Goal: Task Accomplishment & Management: Use online tool/utility

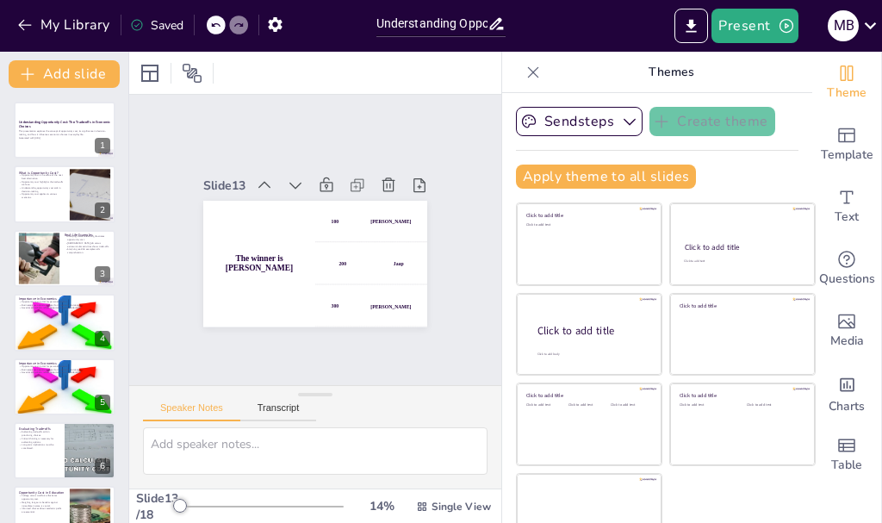
scroll to position [593, 0]
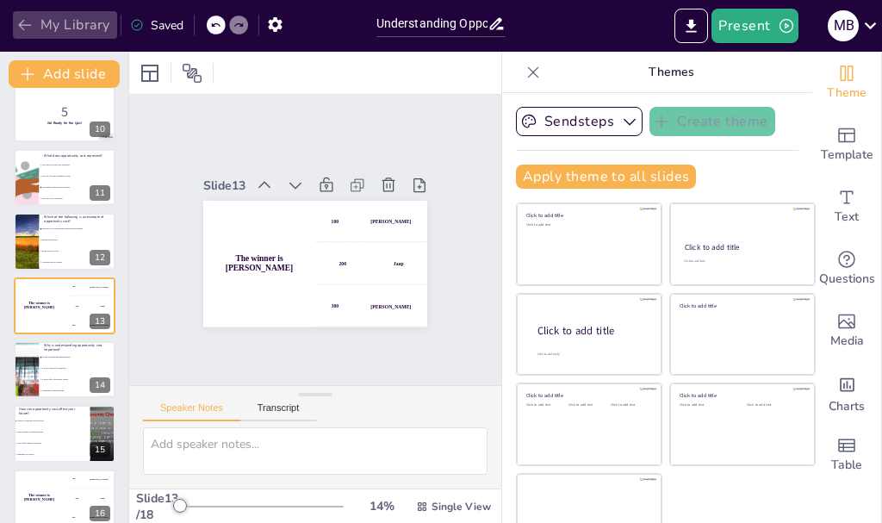
click at [28, 22] on icon "button" at bounding box center [24, 24] width 17 height 17
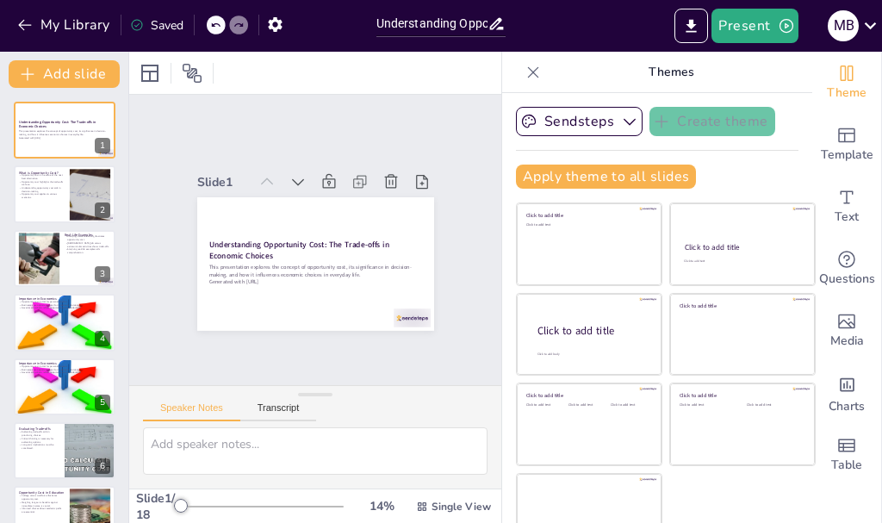
checkbox input "true"
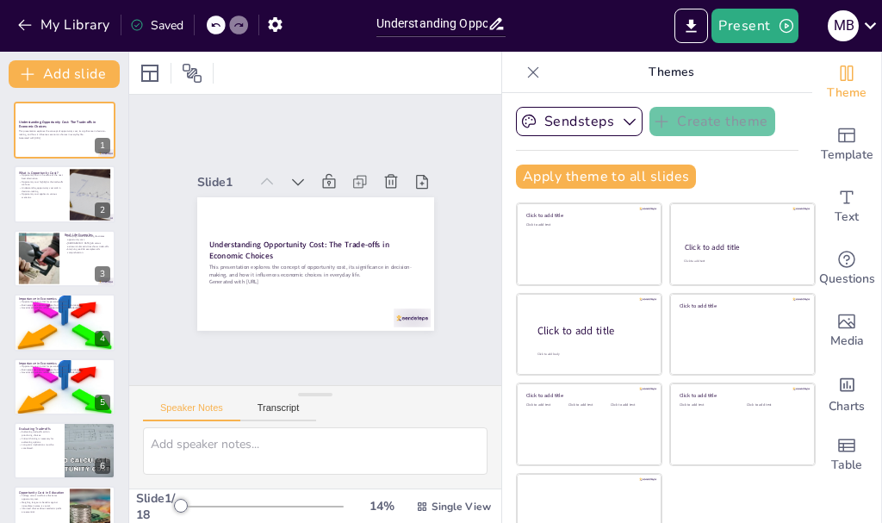
checkbox input "true"
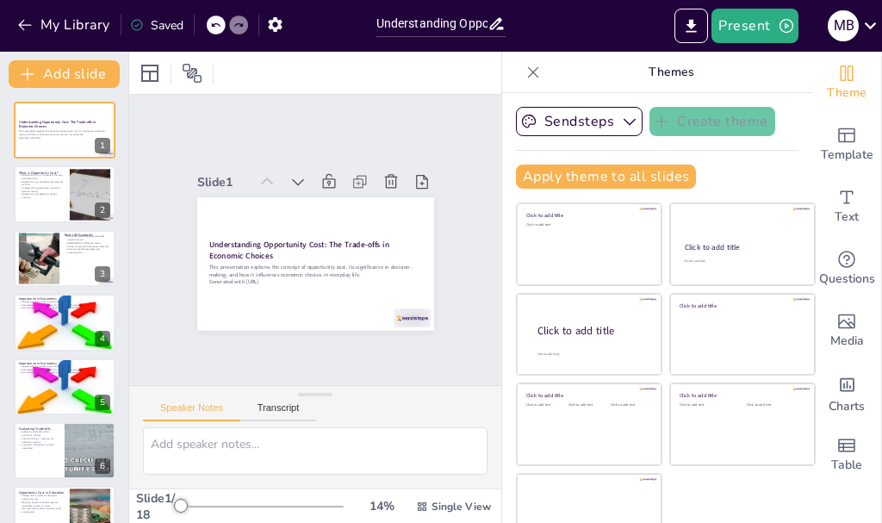
checkbox input "true"
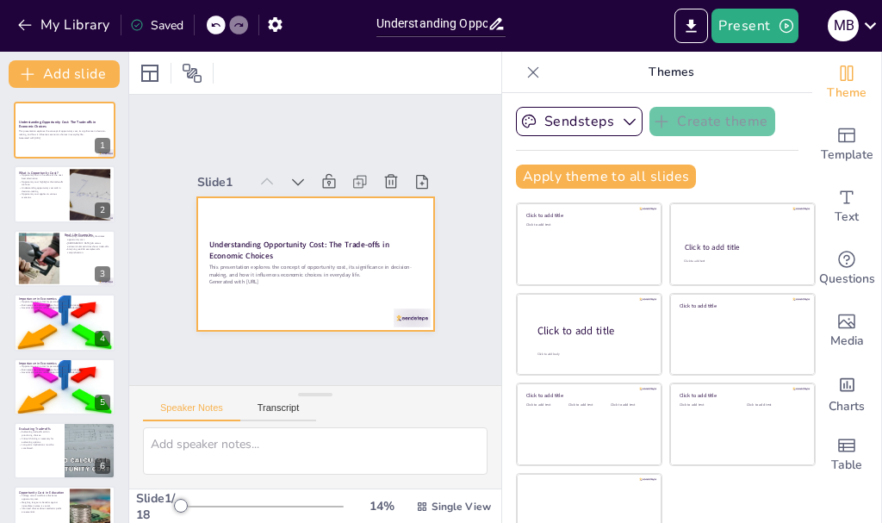
checkbox input "true"
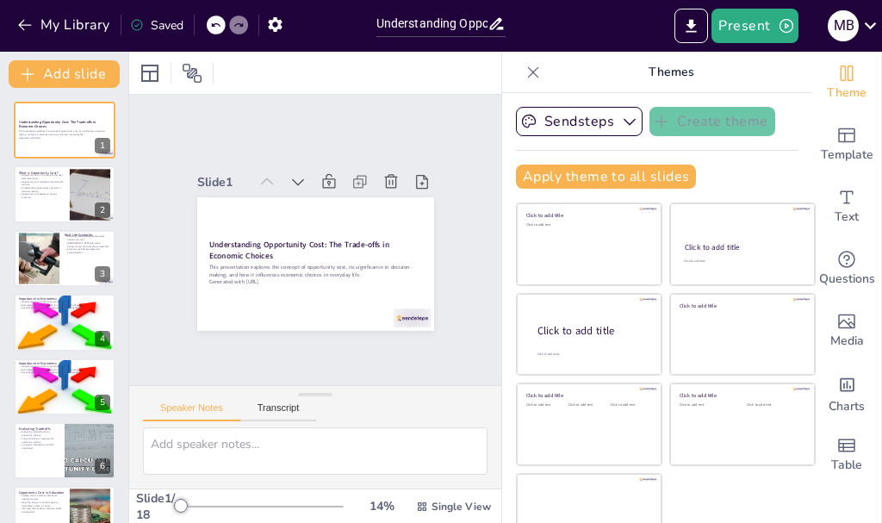
scroll to position [97, 0]
checkbox input "true"
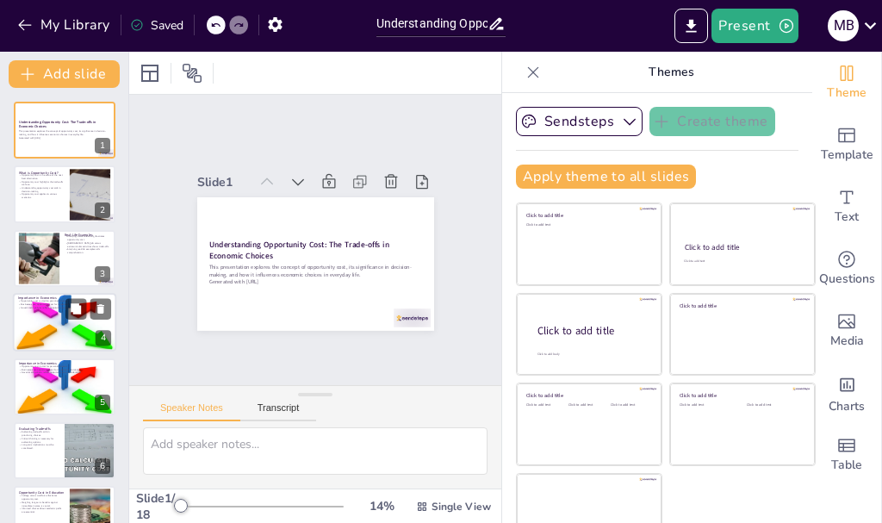
checkbox input "true"
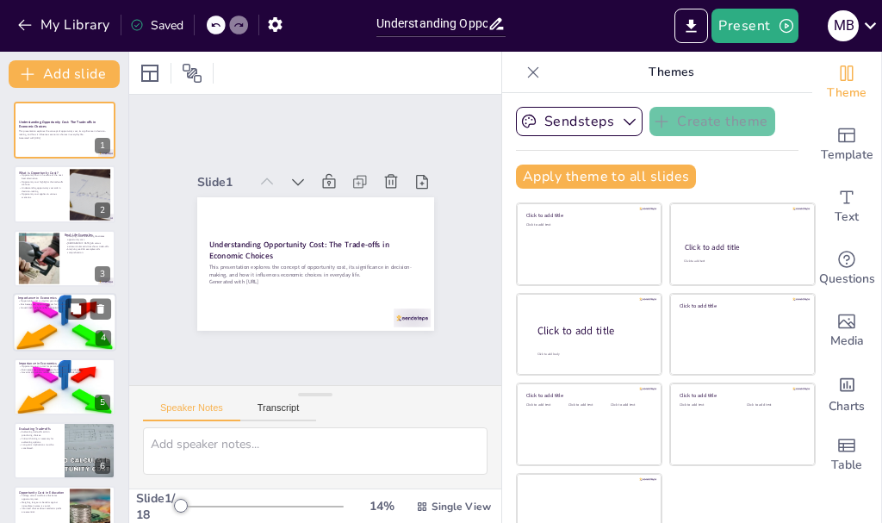
checkbox input "true"
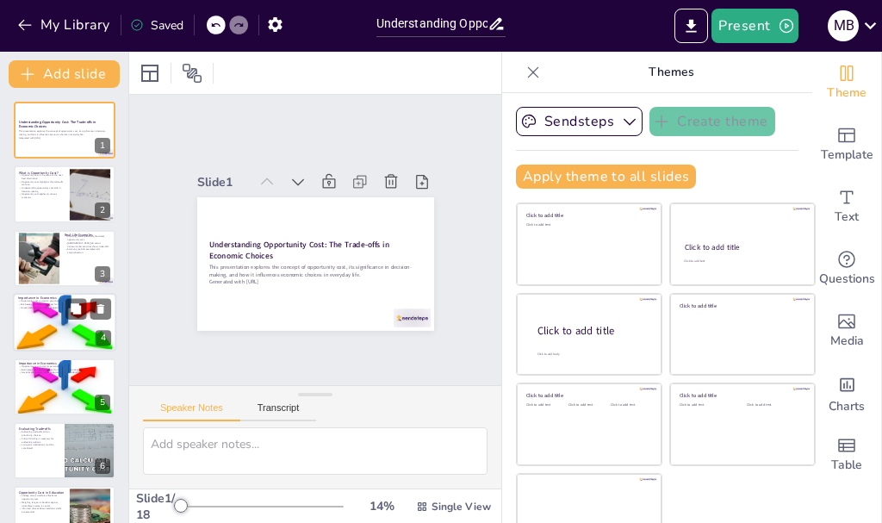
checkbox input "true"
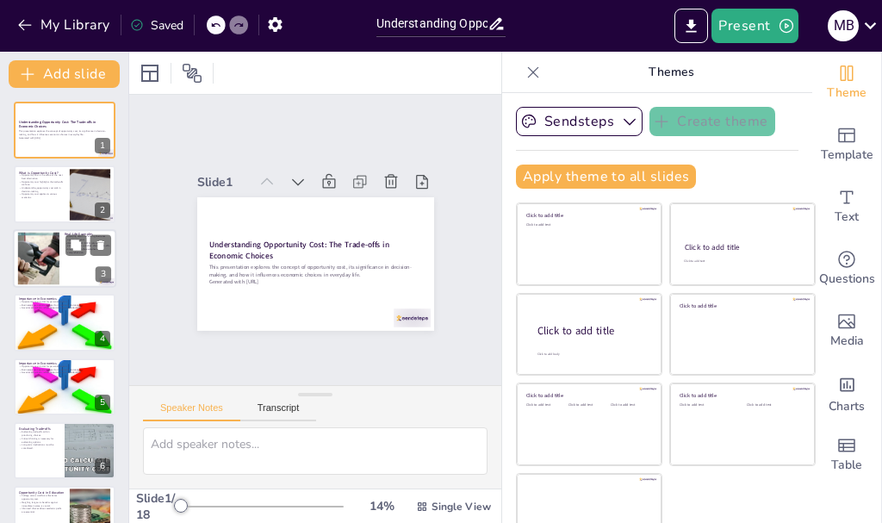
checkbox input "true"
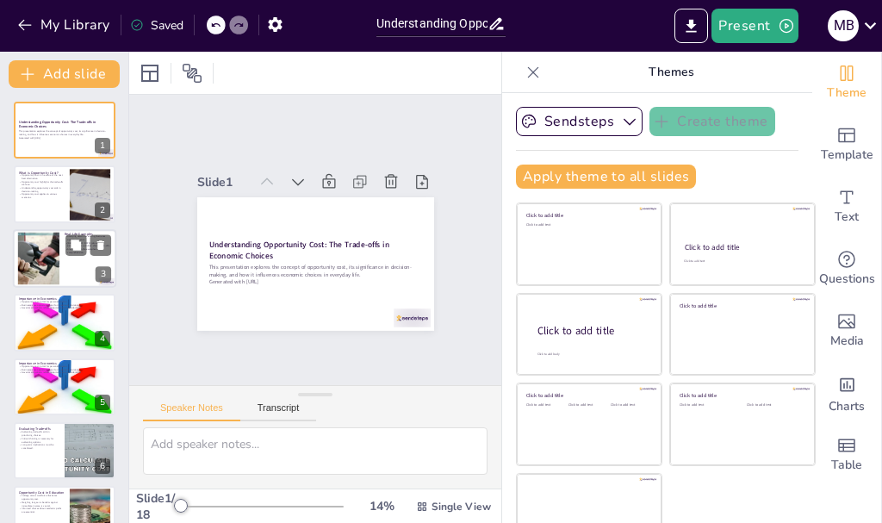
checkbox input "true"
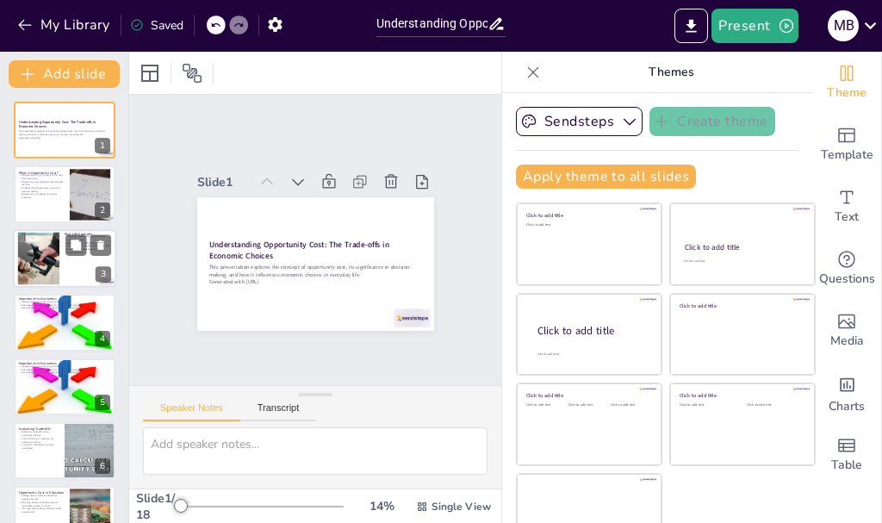
checkbox input "true"
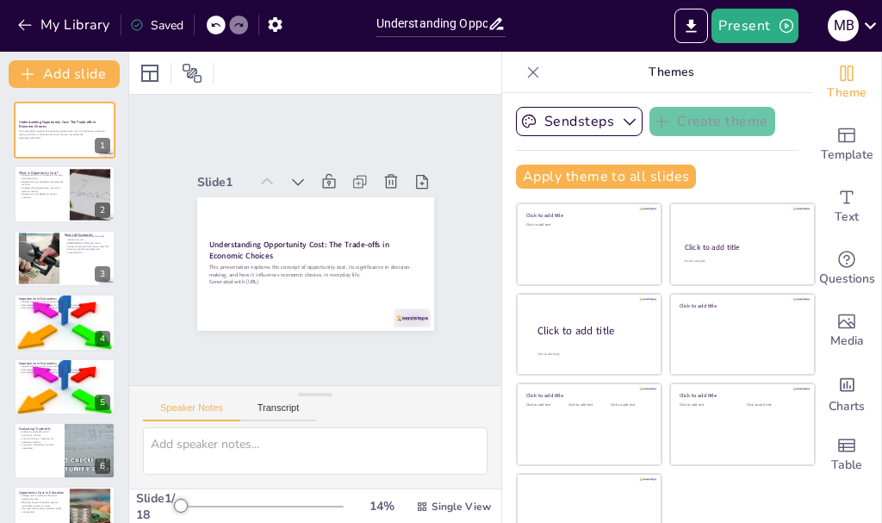
checkbox input "true"
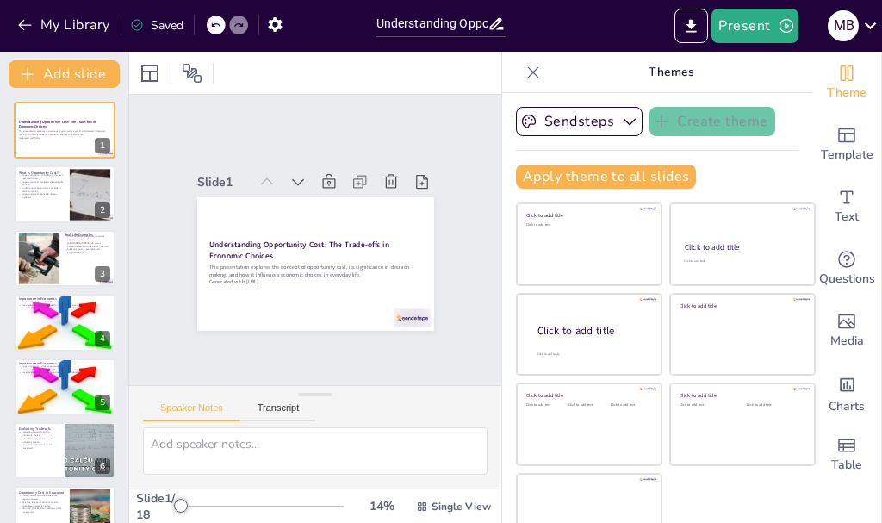
checkbox input "true"
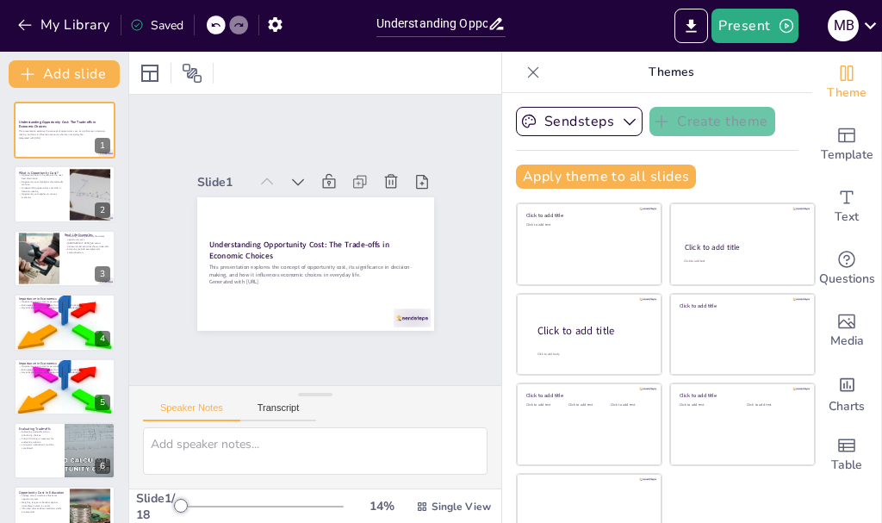
checkbox input "true"
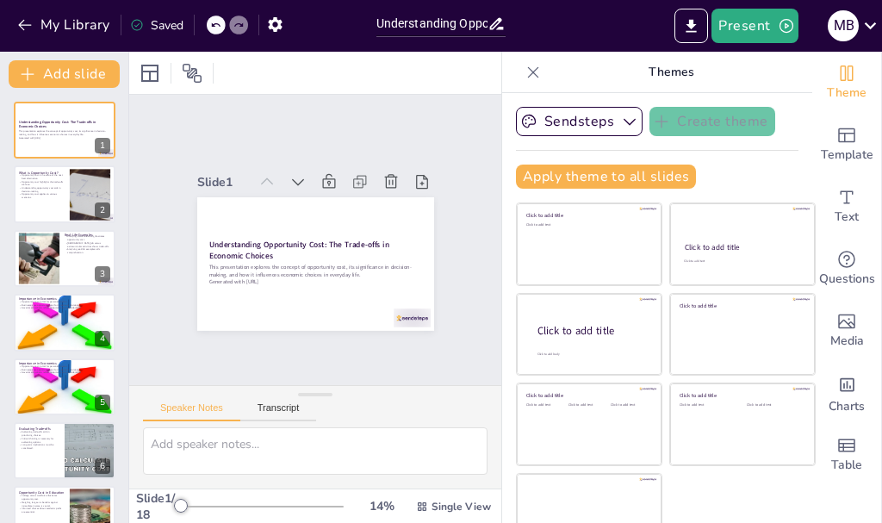
checkbox input "true"
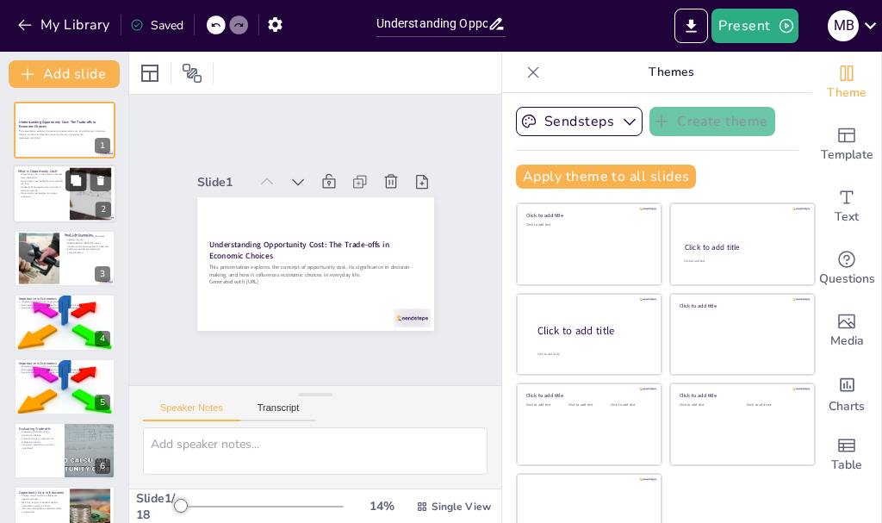
checkbox input "true"
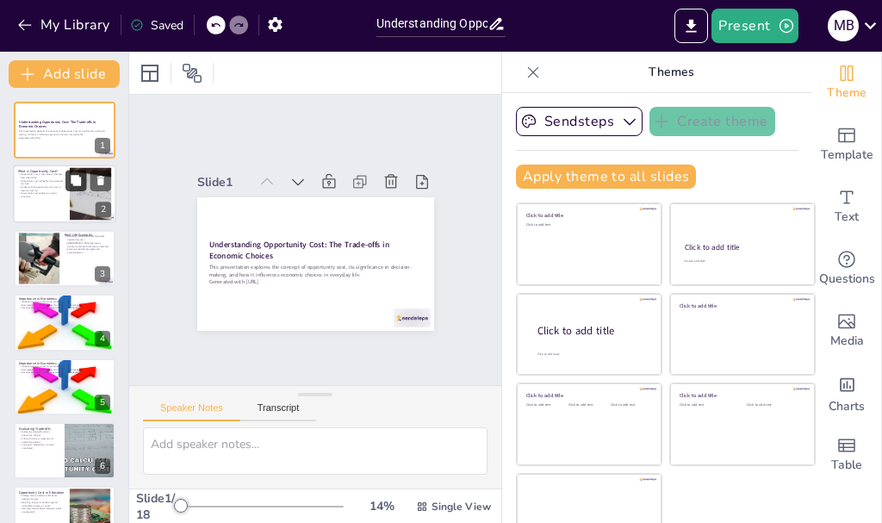
checkbox input "true"
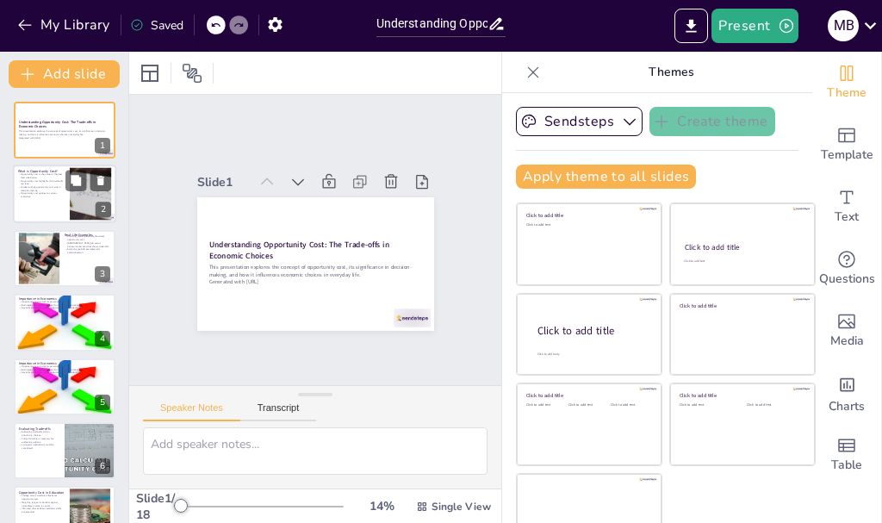
checkbox input "true"
click at [44, 186] on p "Understanding opportunity cost aids in decision-making." at bounding box center [41, 189] width 46 height 6
checkbox input "true"
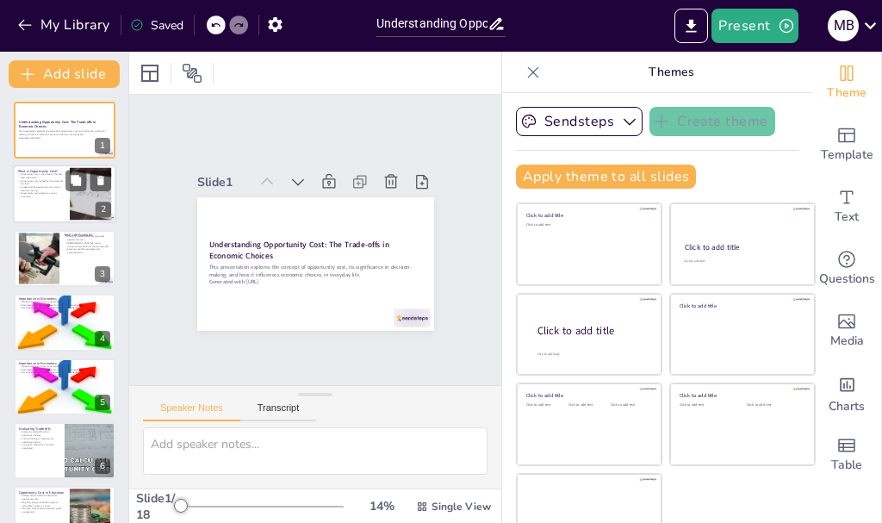
checkbox input "true"
type textarea "The definition of opportunity cost is crucial as it lays the groundwork for und…"
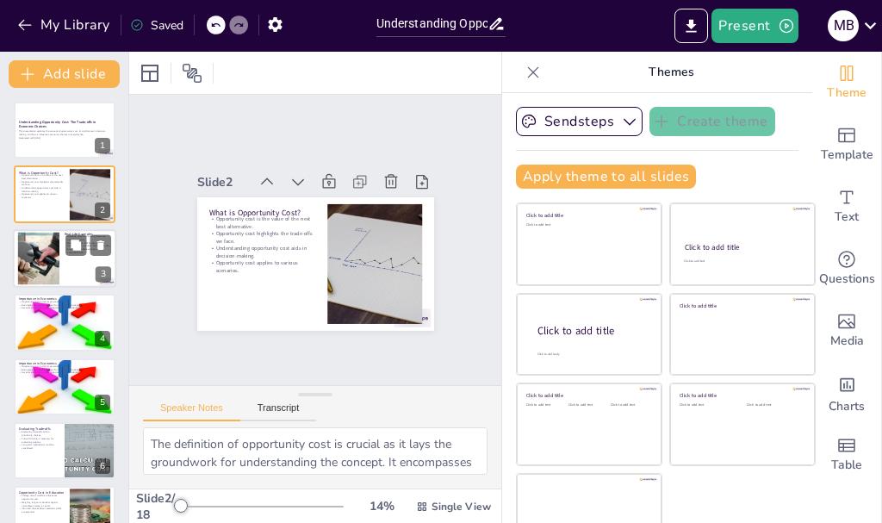
checkbox input "true"
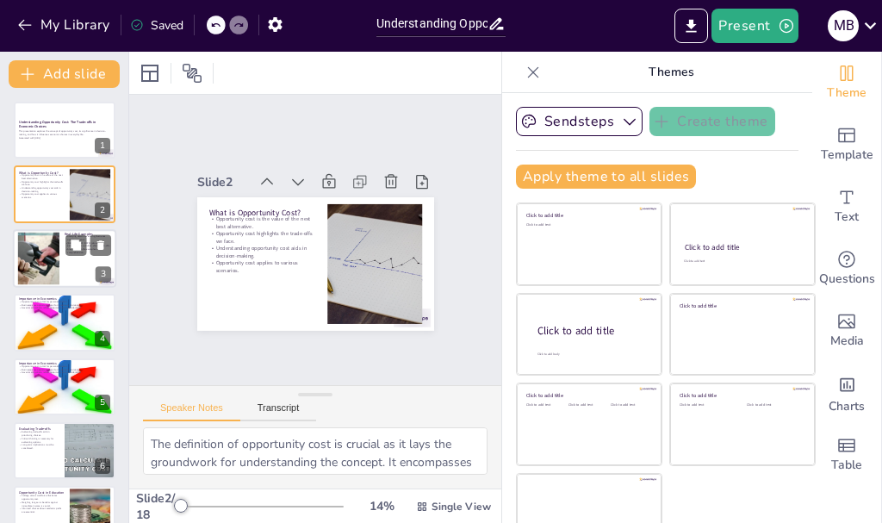
checkbox input "true"
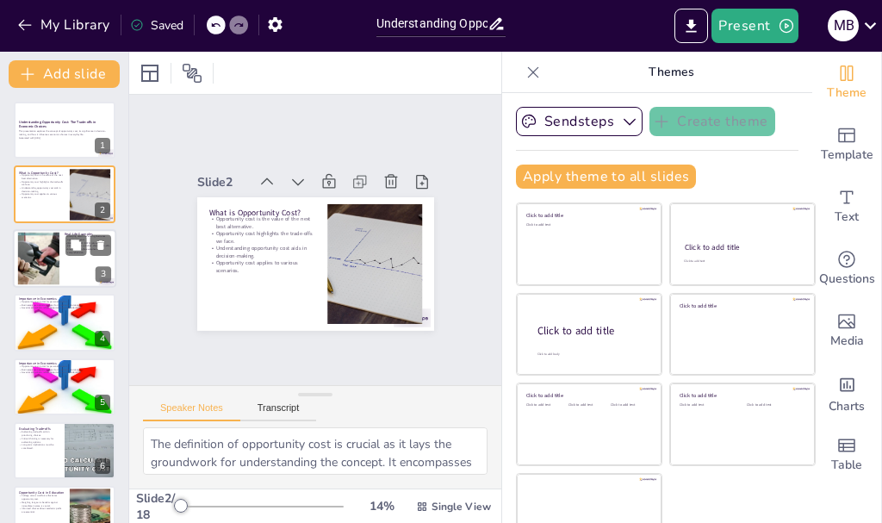
checkbox input "true"
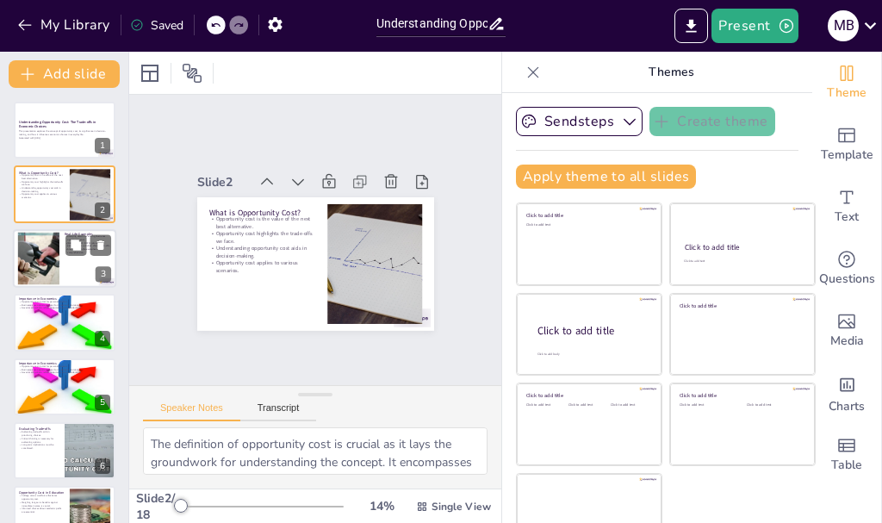
click at [46, 249] on div at bounding box center [38, 258] width 93 height 53
checkbox input "true"
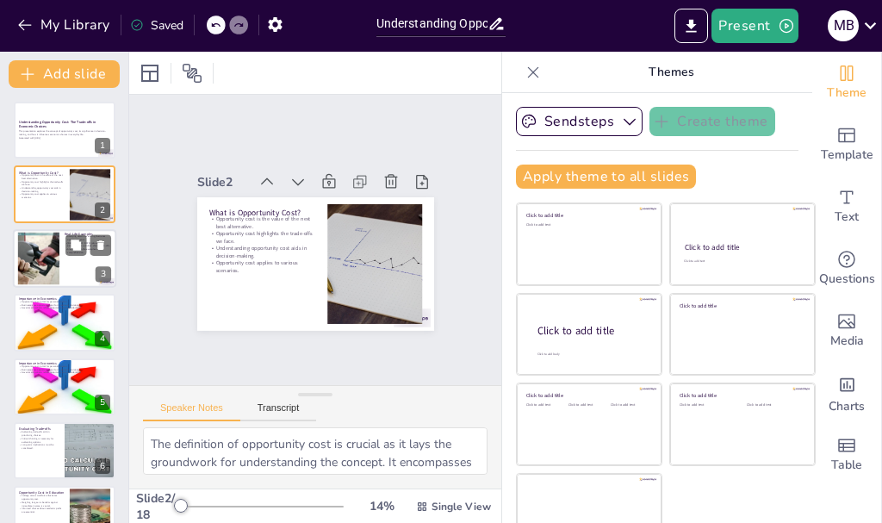
checkbox input "true"
type textarea "The example of choosing between studying and socializing is relatable for high …"
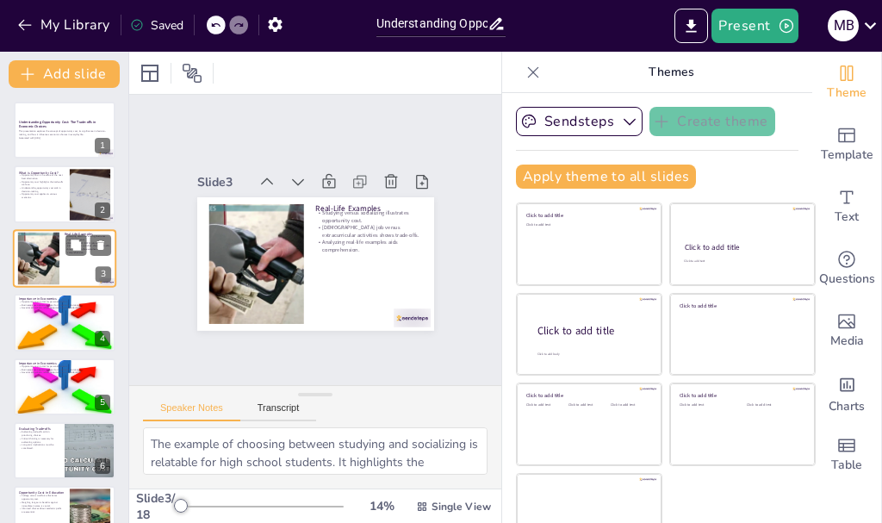
checkbox input "true"
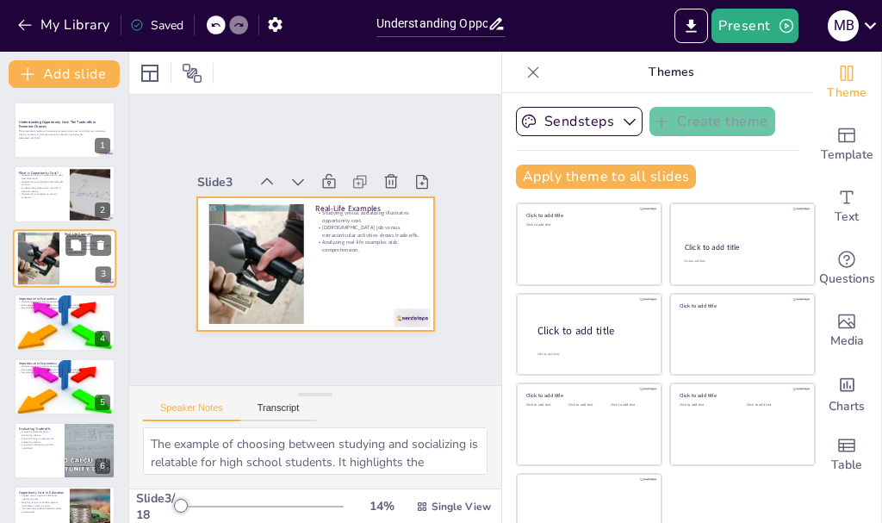
checkbox input "true"
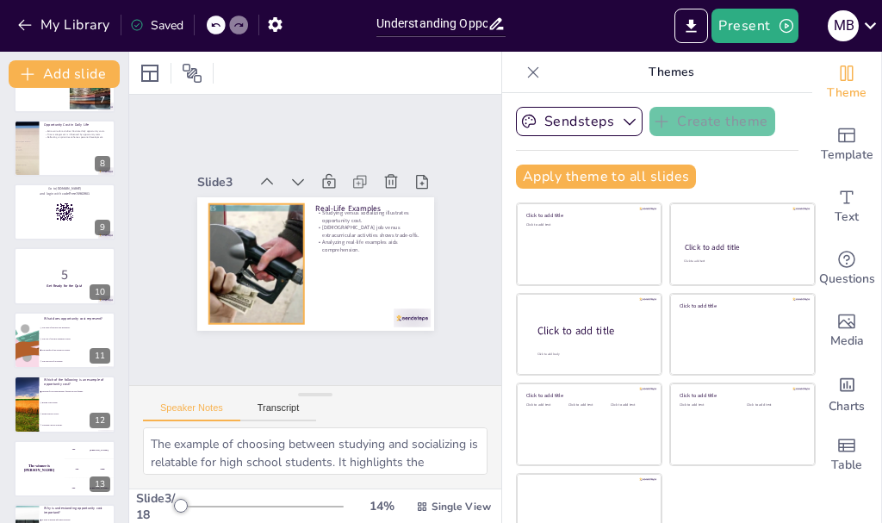
scroll to position [739, 0]
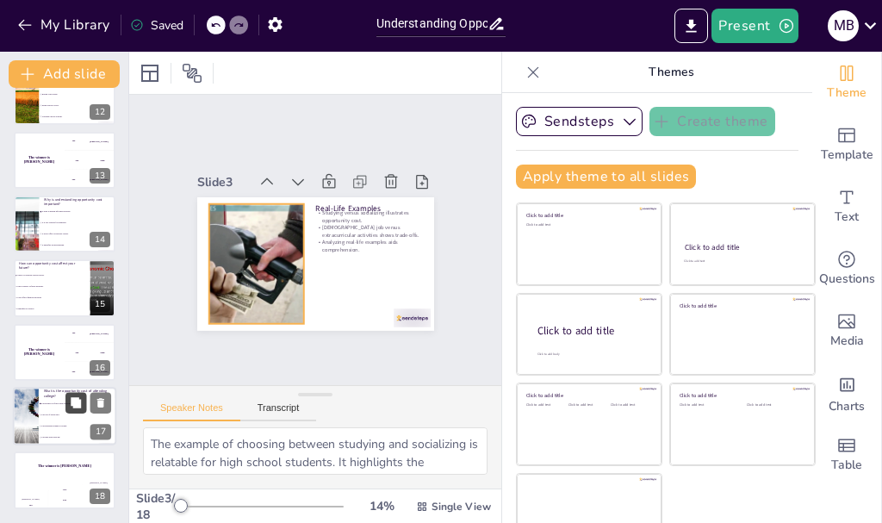
checkbox input "true"
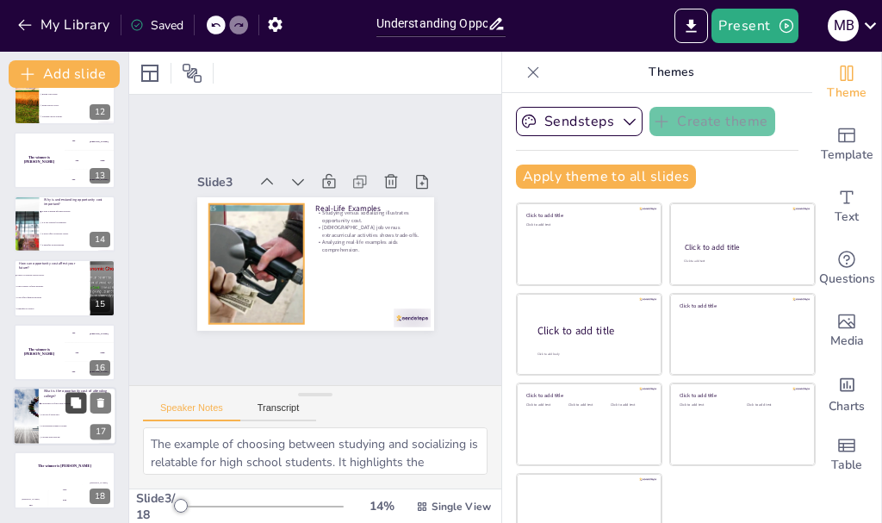
checkbox input "true"
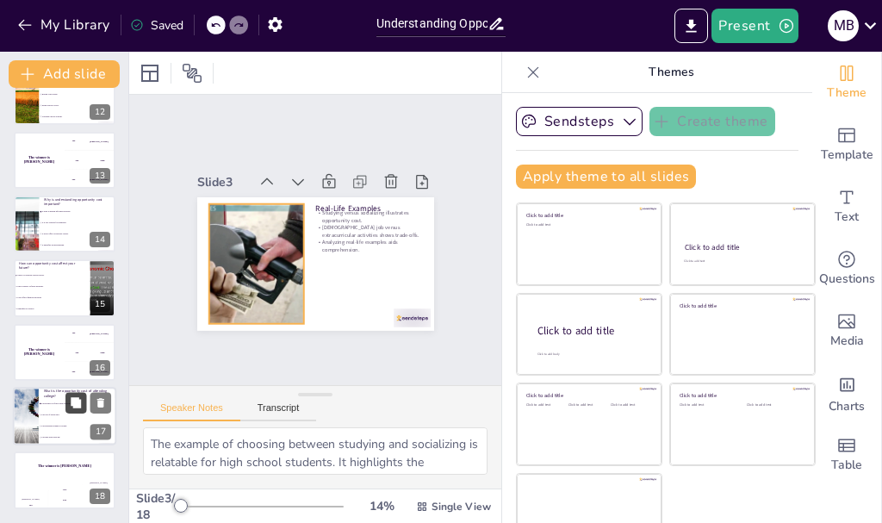
checkbox input "true"
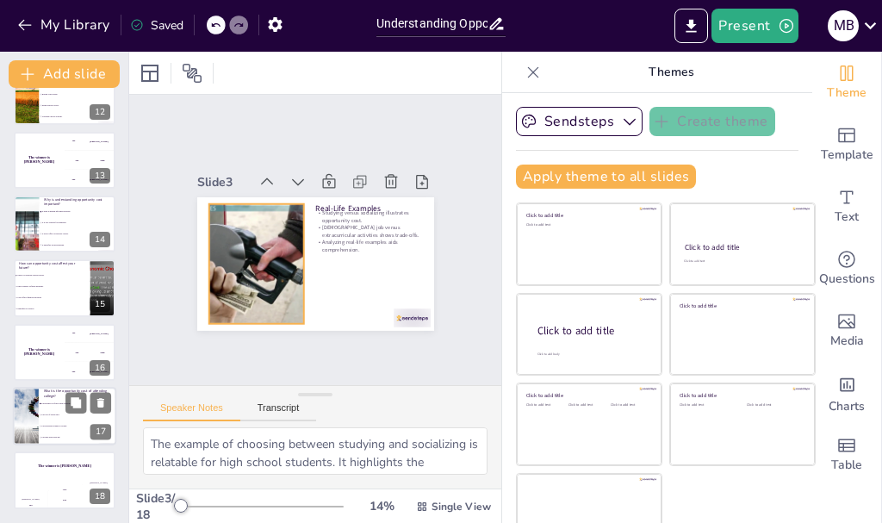
checkbox input "true"
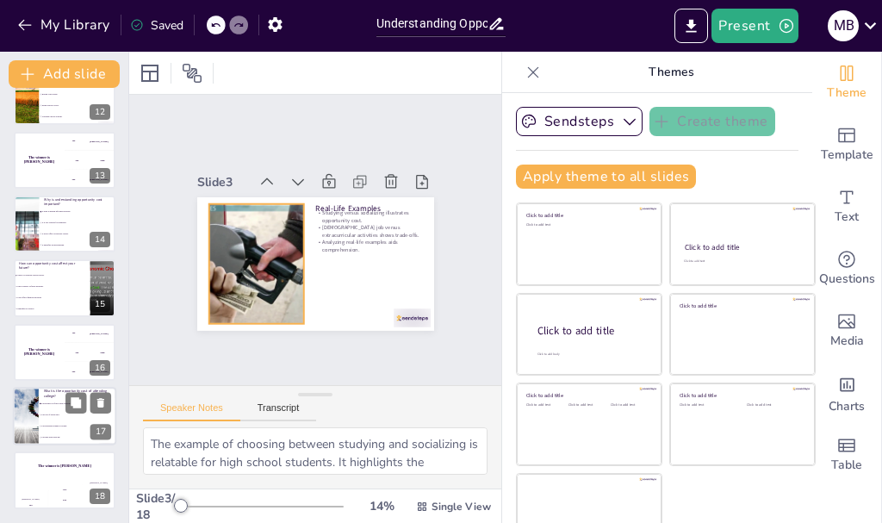
checkbox input "true"
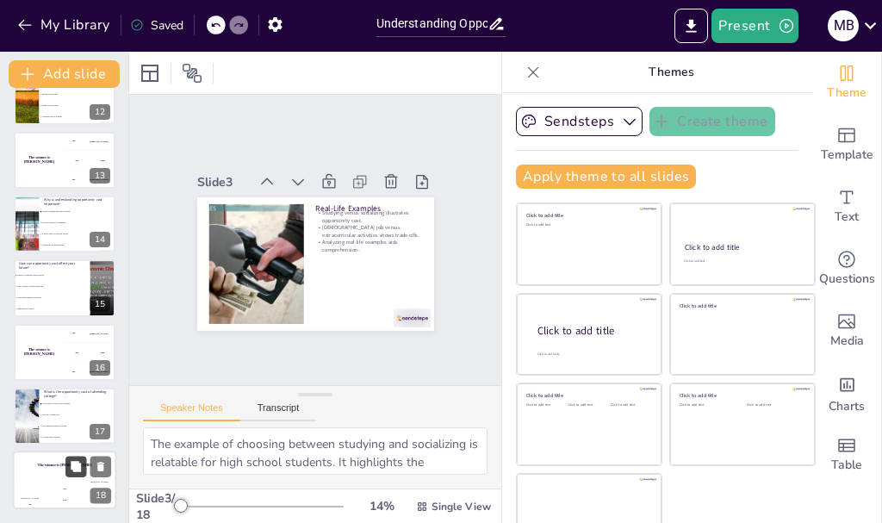
checkbox input "true"
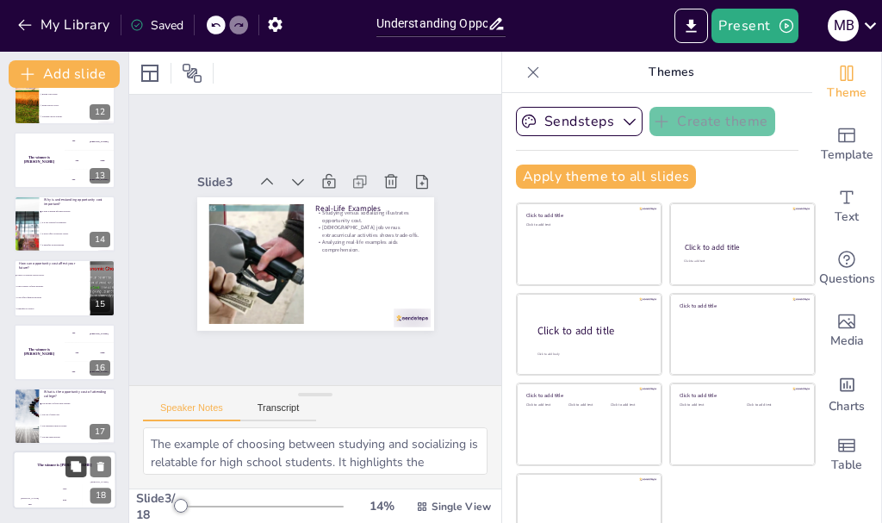
checkbox input "true"
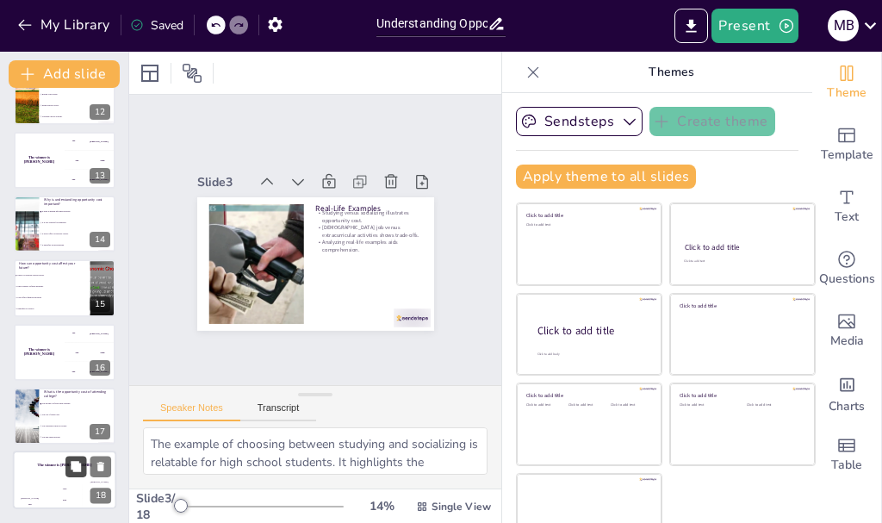
checkbox input "true"
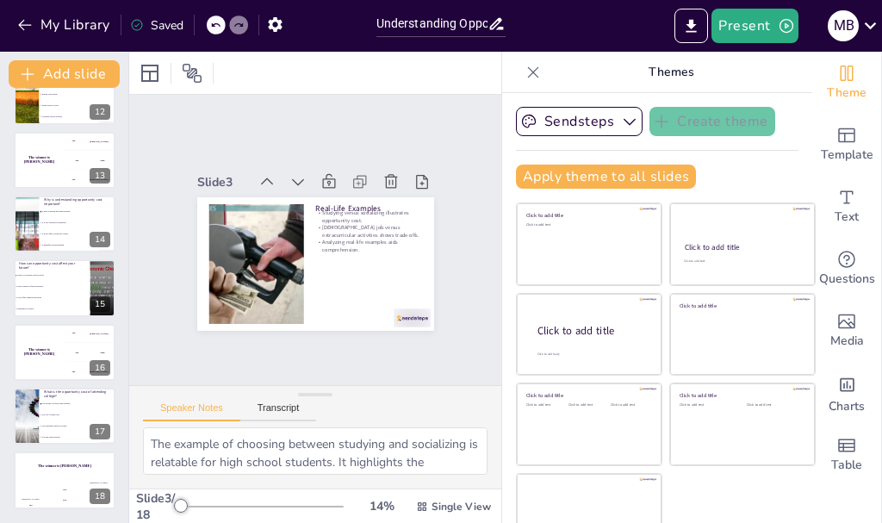
checkbox input "true"
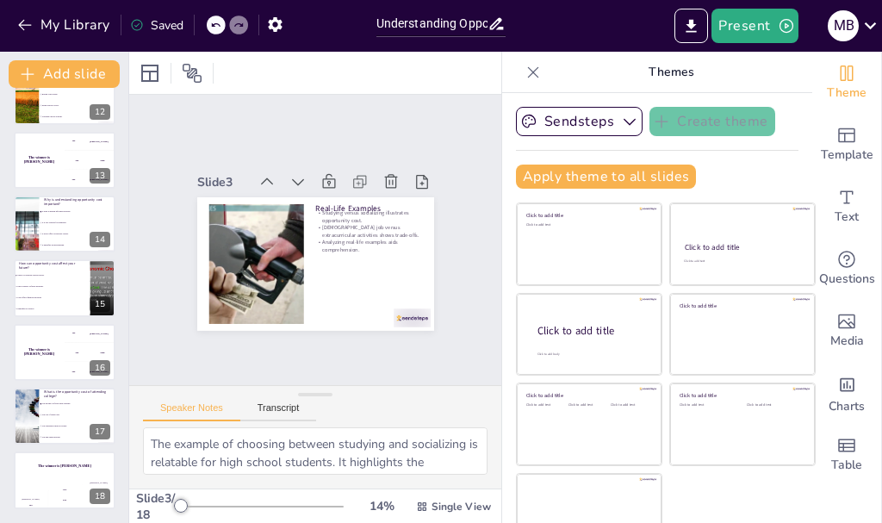
checkbox input "true"
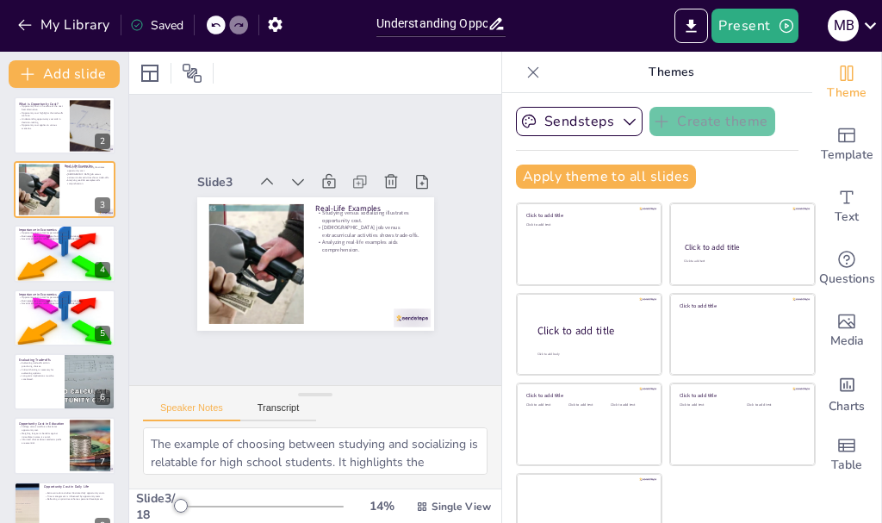
scroll to position [0, 0]
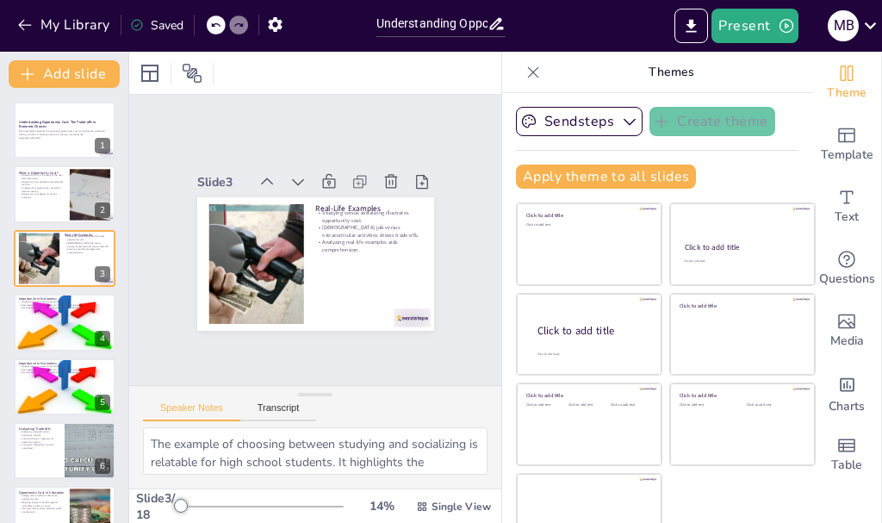
checkbox input "true"
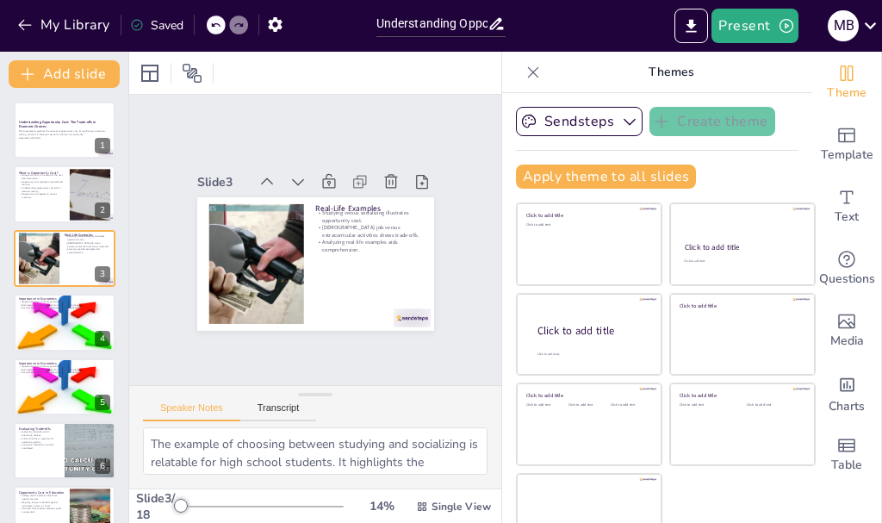
checkbox input "true"
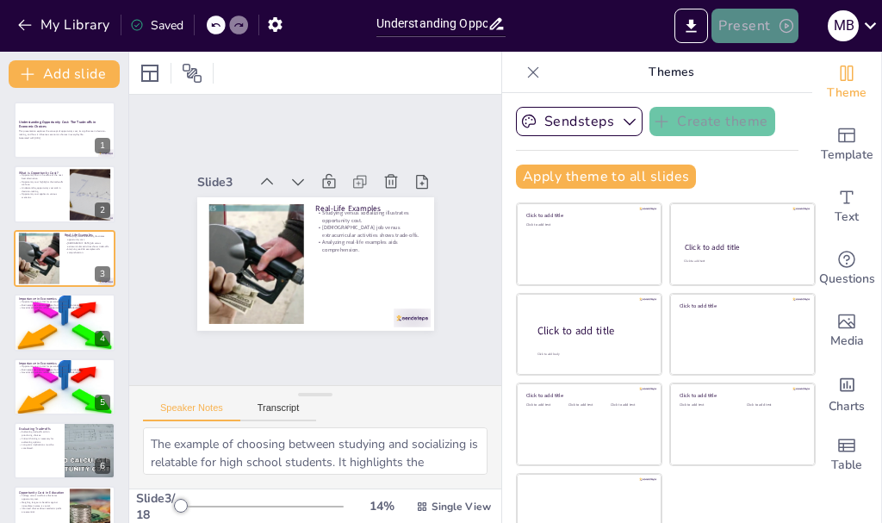
click at [755, 29] on button "Present" at bounding box center [754, 26] width 86 height 34
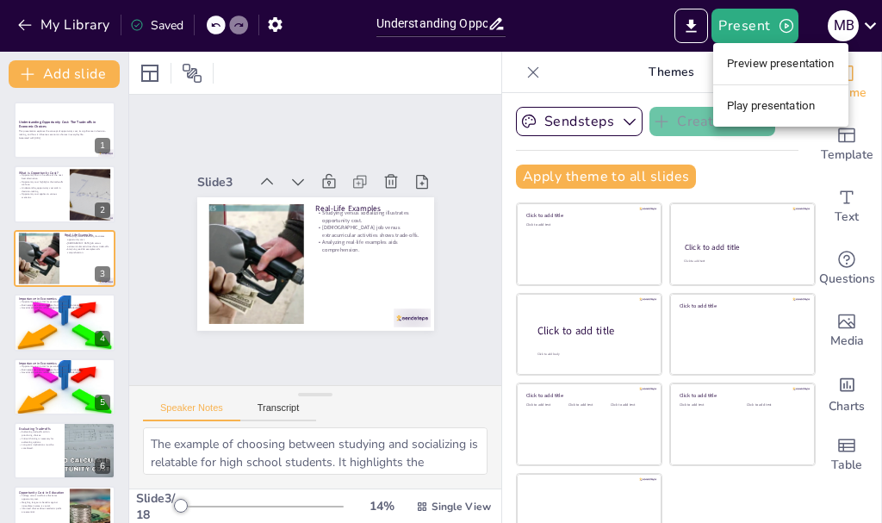
click at [744, 102] on li "Play presentation" at bounding box center [780, 106] width 135 height 28
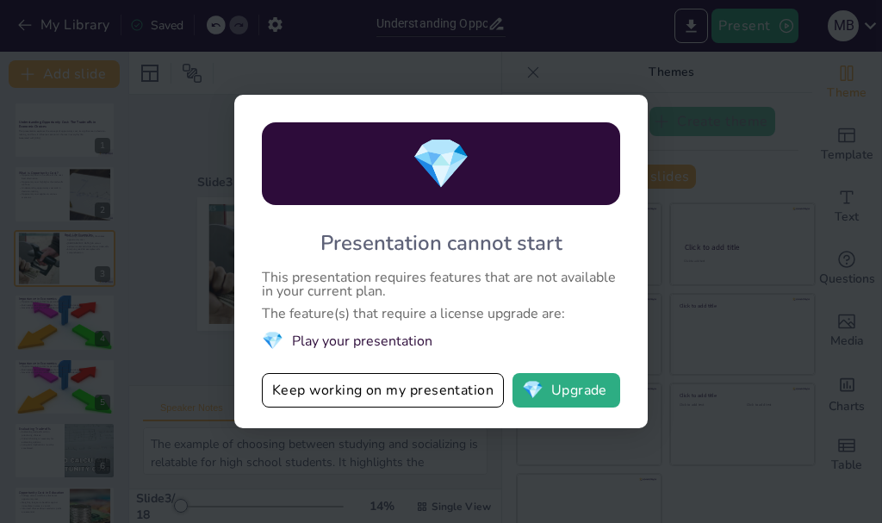
click at [444, 436] on div "💎 Presentation cannot start This presentation requires features that are not av…" at bounding box center [441, 261] width 882 height 523
click at [393, 399] on button "Keep working on my presentation" at bounding box center [383, 390] width 242 height 34
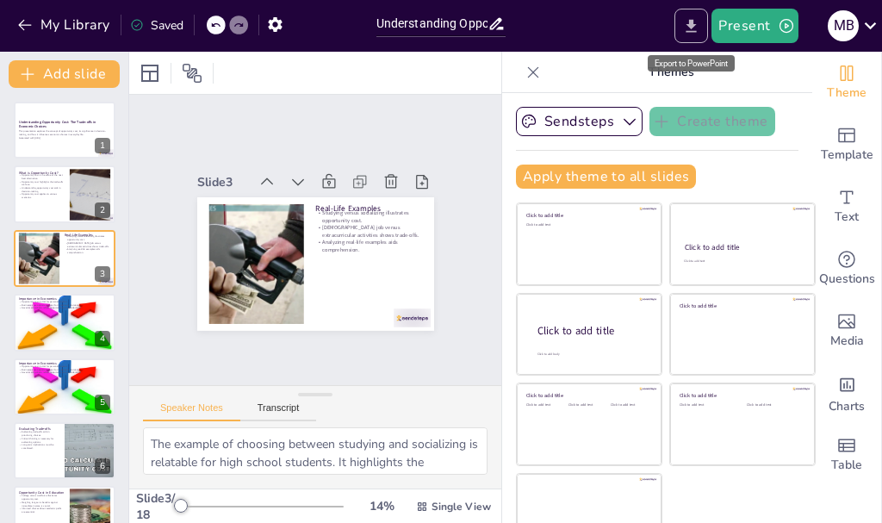
click at [683, 22] on button "Export to PowerPoint" at bounding box center [691, 26] width 34 height 34
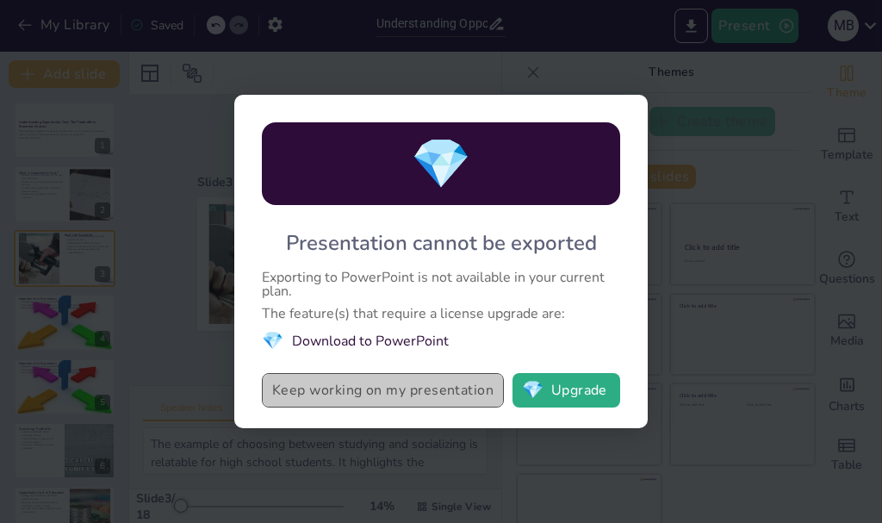
click at [298, 405] on button "Keep working on my presentation" at bounding box center [383, 390] width 242 height 34
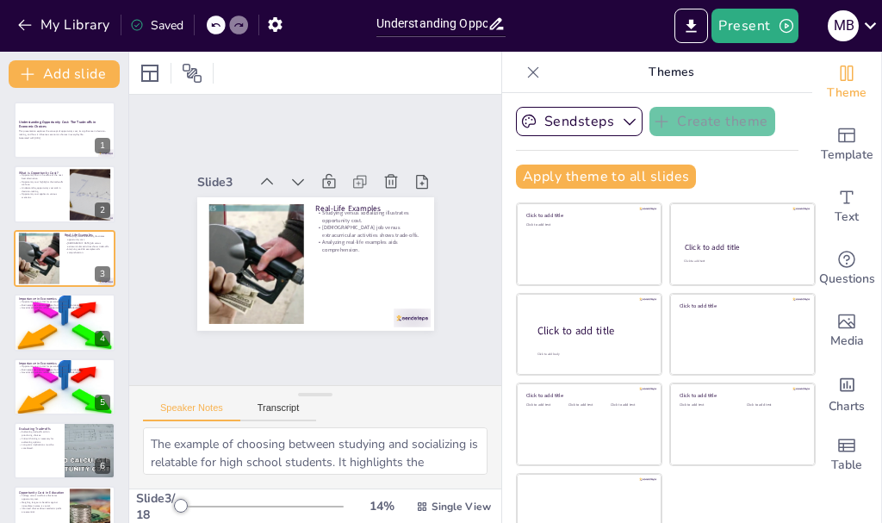
checkbox input "true"
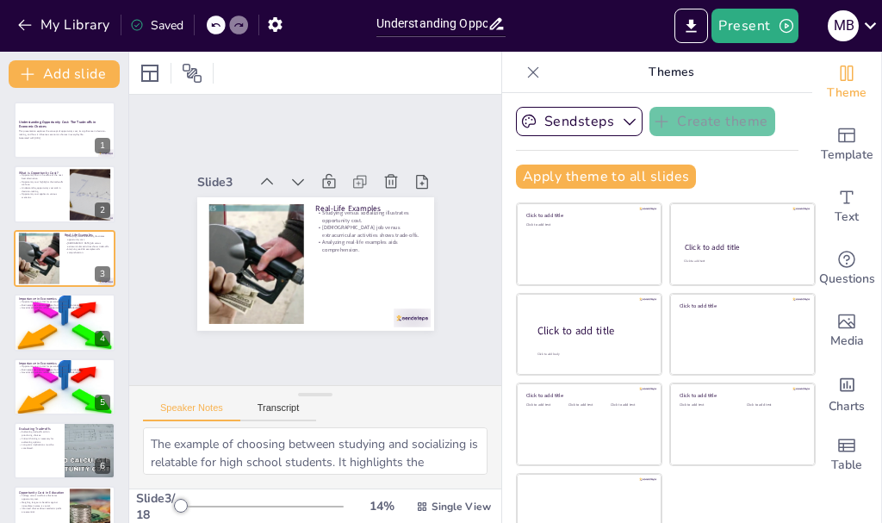
checkbox input "true"
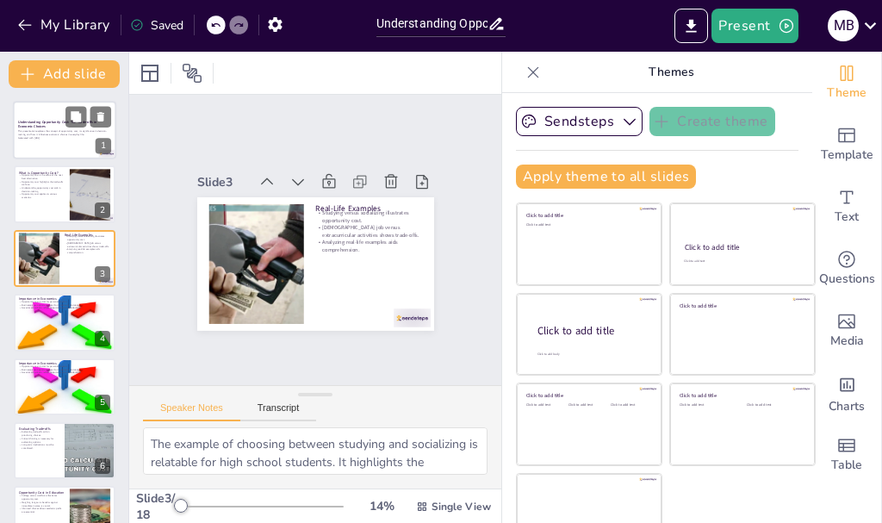
checkbox input "true"
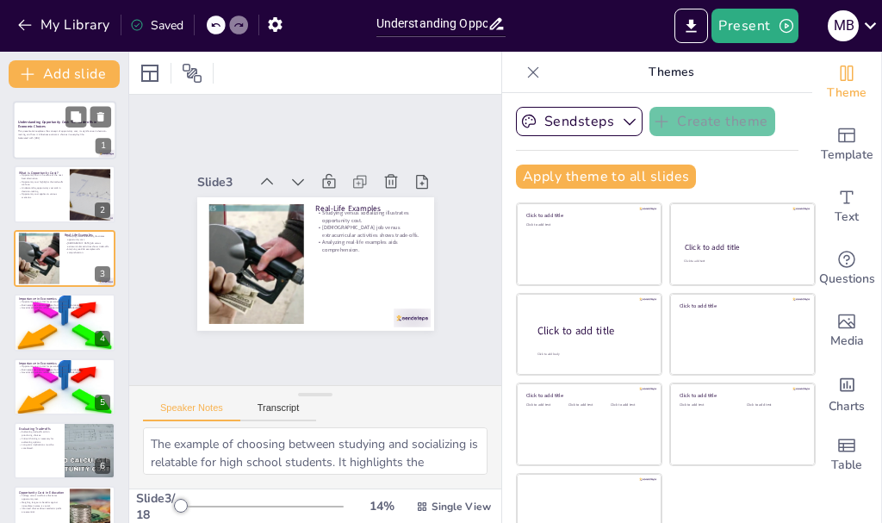
checkbox input "true"
